Goal: Contribute content: Contribute content

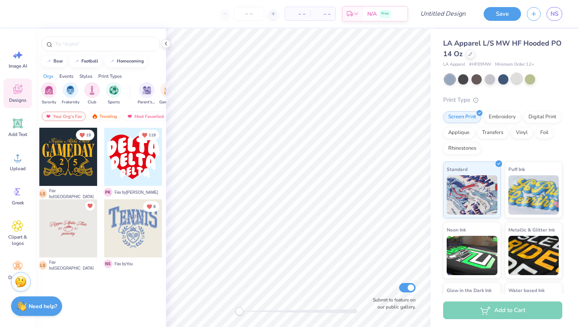
click at [517, 79] on div at bounding box center [517, 79] width 10 height 10
click at [168, 45] on icon at bounding box center [166, 44] width 6 height 6
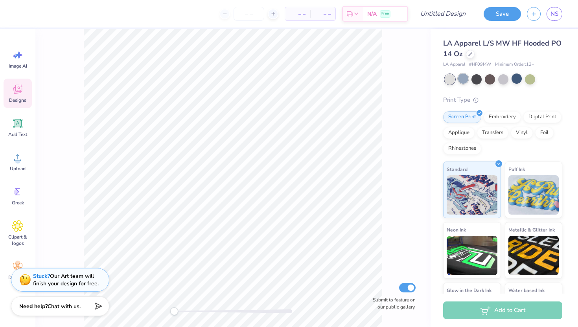
click at [464, 80] on div at bounding box center [463, 79] width 10 height 10
click at [452, 80] on div at bounding box center [450, 79] width 10 height 10
click at [475, 84] on div at bounding box center [477, 79] width 10 height 10
click at [505, 79] on div at bounding box center [504, 79] width 10 height 10
click at [467, 79] on div at bounding box center [463, 79] width 10 height 10
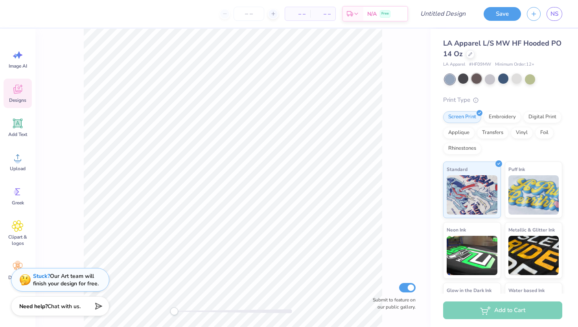
click at [477, 79] on div at bounding box center [477, 79] width 10 height 10
click at [488, 79] on div at bounding box center [490, 79] width 10 height 10
click at [478, 79] on div at bounding box center [477, 79] width 10 height 10
click at [494, 80] on div at bounding box center [490, 79] width 10 height 10
click at [480, 79] on div at bounding box center [477, 79] width 10 height 10
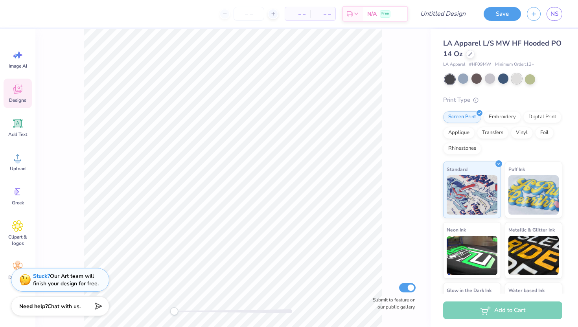
click at [512, 79] on div at bounding box center [517, 79] width 10 height 10
click at [485, 82] on div at bounding box center [504, 79] width 118 height 10
click at [489, 81] on div at bounding box center [490, 79] width 10 height 10
click at [83, 241] on div "Submit to feature on our public gallery." at bounding box center [232, 178] width 395 height 299
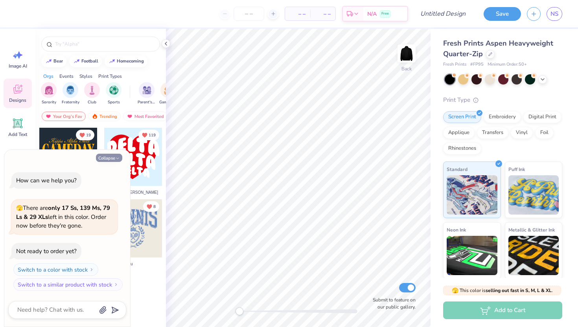
click at [108, 157] on button "Collapse" at bounding box center [109, 158] width 26 height 8
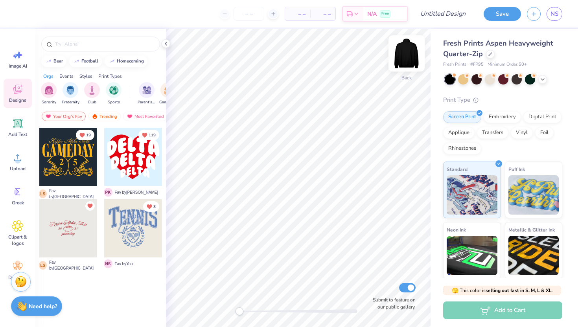
click at [407, 48] on img at bounding box center [406, 53] width 31 height 31
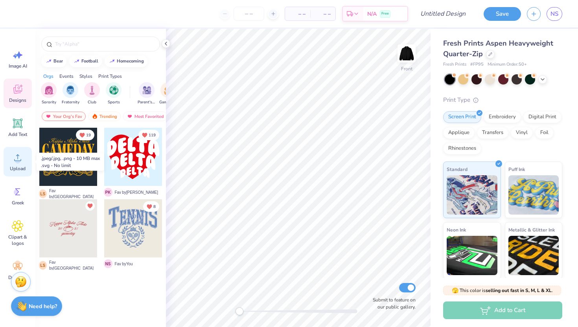
click at [14, 166] on span "Upload" at bounding box center [18, 169] width 16 height 6
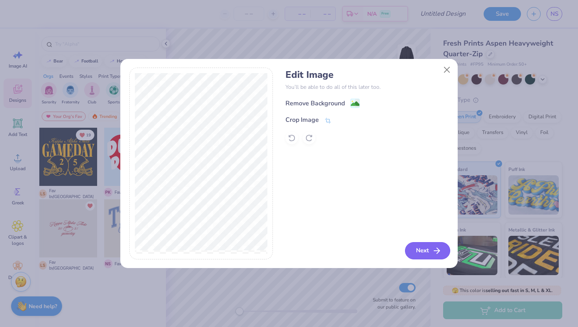
click at [419, 251] on button "Next" at bounding box center [427, 250] width 45 height 17
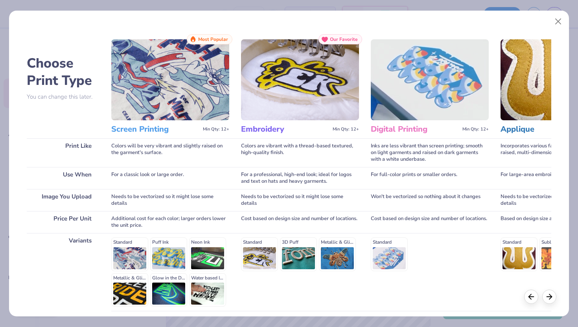
click at [517, 149] on div "Incorporates various fabrics and threads for a raised, multi-dimensional, textu…" at bounding box center [560, 153] width 118 height 29
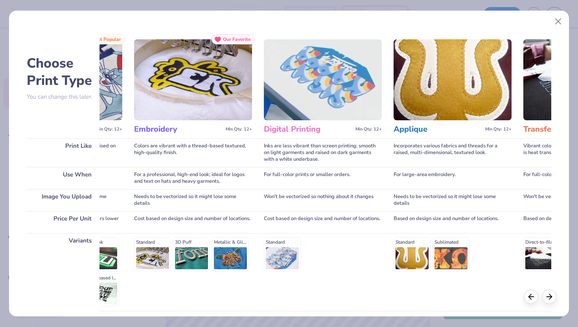
click at [405, 254] on div "Standard Sublimated" at bounding box center [453, 254] width 118 height 33
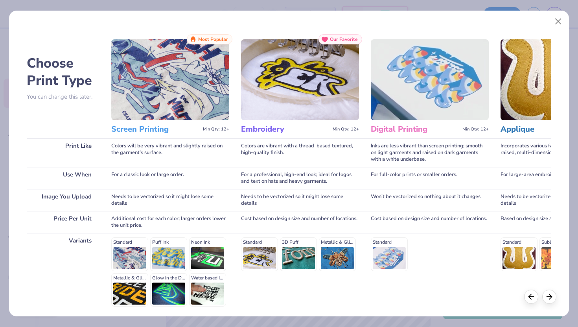
click at [132, 256] on div "Standard Puff Ink Neon Ink Metallic & Glitter Ink Glow in the Dark Ink Water ba…" at bounding box center [170, 272] width 118 height 69
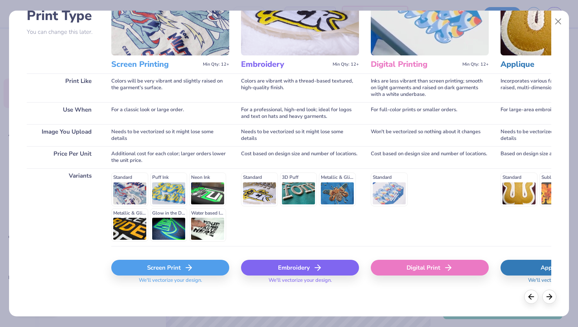
drag, startPoint x: 145, startPoint y: 271, endPoint x: 127, endPoint y: 263, distance: 20.1
click at [127, 263] on div "Screen Print" at bounding box center [170, 268] width 118 height 16
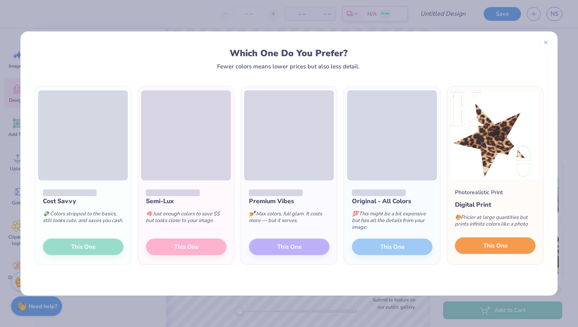
click at [493, 240] on button "This One" at bounding box center [495, 246] width 81 height 17
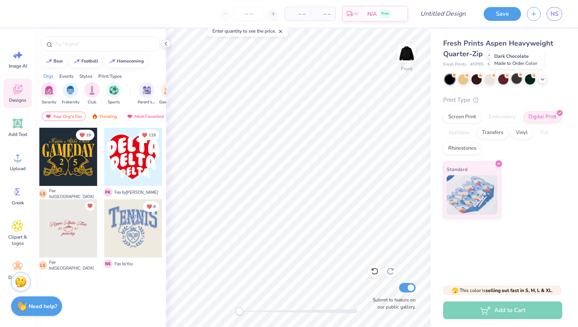
click at [517, 78] on div at bounding box center [517, 79] width 10 height 10
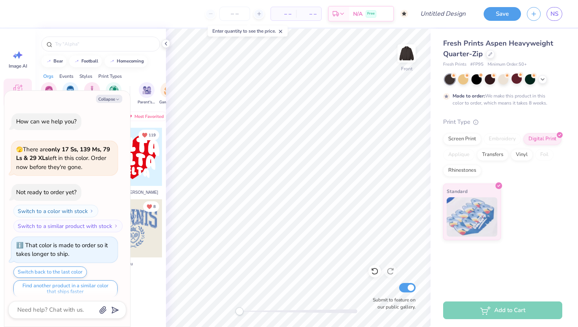
scroll to position [6, 0]
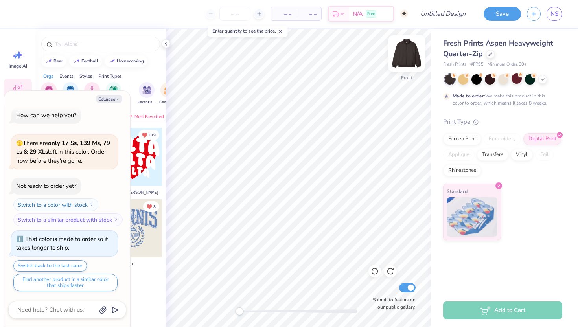
click at [409, 52] on img at bounding box center [406, 53] width 31 height 31
click at [531, 79] on div at bounding box center [530, 79] width 10 height 10
click at [406, 54] on img at bounding box center [406, 53] width 31 height 31
click at [486, 80] on div at bounding box center [490, 79] width 10 height 10
click at [516, 82] on div at bounding box center [517, 79] width 10 height 10
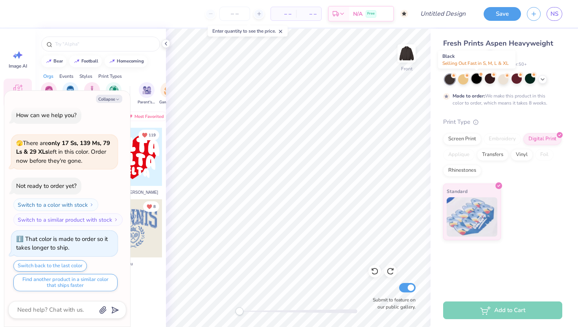
click at [478, 81] on div at bounding box center [477, 79] width 10 height 10
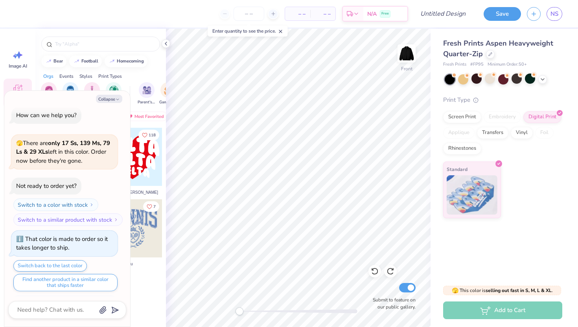
scroll to position [148, 0]
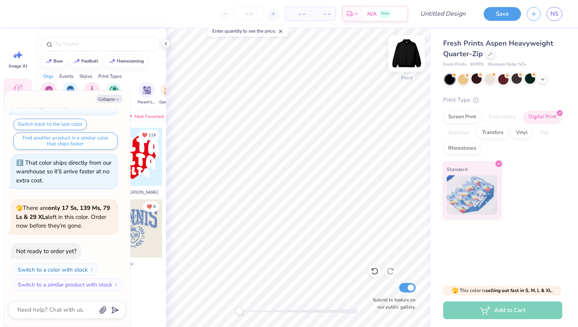
click at [411, 57] on img at bounding box center [406, 53] width 31 height 31
click at [518, 80] on div at bounding box center [517, 79] width 10 height 10
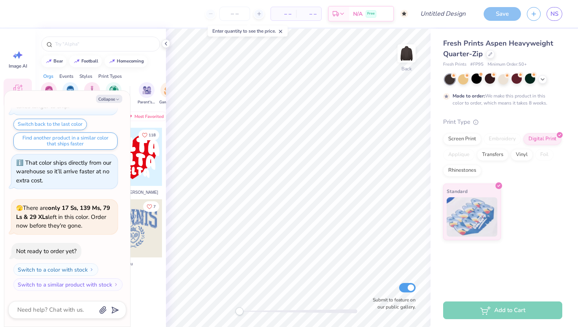
scroll to position [213, 0]
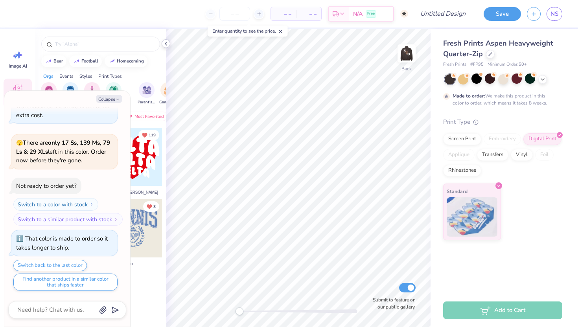
click at [166, 42] on polyline at bounding box center [166, 43] width 2 height 3
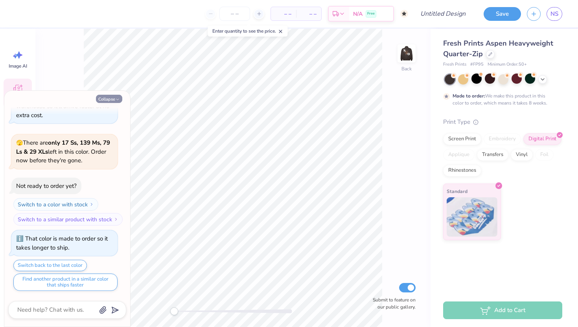
click at [115, 96] on button "Collapse" at bounding box center [109, 99] width 26 height 8
type textarea "x"
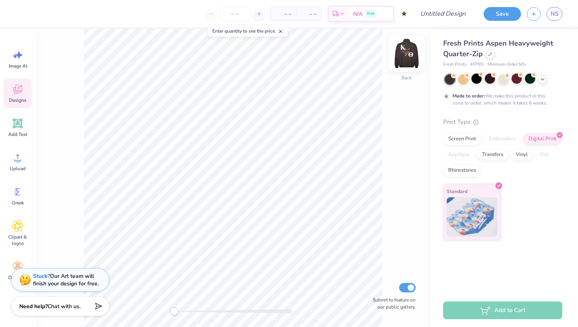
click at [410, 58] on img at bounding box center [406, 53] width 31 height 31
